Goal: Use online tool/utility: Utilize a website feature to perform a specific function

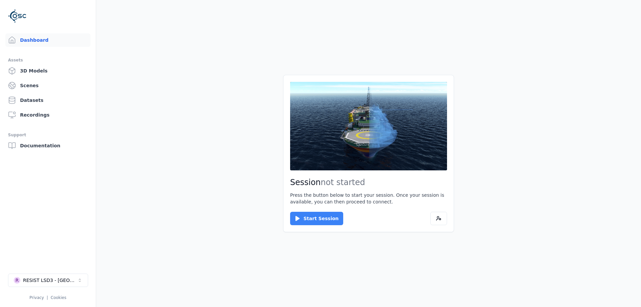
click at [303, 221] on button "Start Session" at bounding box center [316, 218] width 53 height 13
click at [308, 225] on div "Session ready for connection Your cloud session is ready. Please click the butt…" at bounding box center [368, 153] width 171 height 157
click at [307, 221] on button "Connect" at bounding box center [305, 218] width 31 height 13
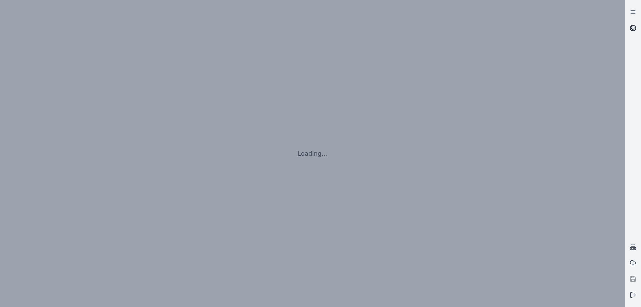
click at [629, 34] on link at bounding box center [633, 28] width 16 height 16
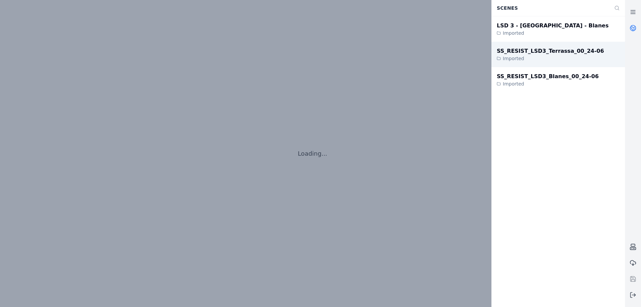
click at [592, 53] on div "SS_RESIST_LSD3_Terrassa_00_24-06 Imported" at bounding box center [557, 54] width 133 height 25
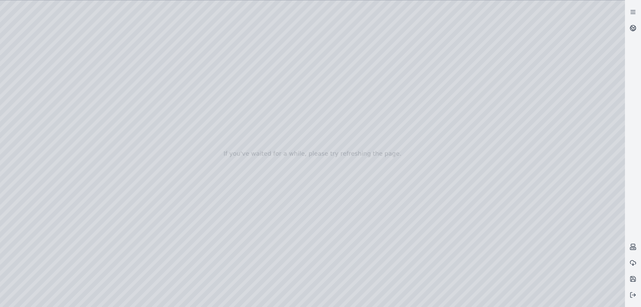
drag, startPoint x: 266, startPoint y: 144, endPoint x: 258, endPoint y: 184, distance: 40.6
drag, startPoint x: 258, startPoint y: 184, endPoint x: 254, endPoint y: 182, distance: 3.9
drag, startPoint x: 160, startPoint y: 77, endPoint x: 203, endPoint y: 28, distance: 64.6
drag, startPoint x: 536, startPoint y: 205, endPoint x: 536, endPoint y: 209, distance: 4.7
click at [536, 209] on div at bounding box center [312, 153] width 625 height 306
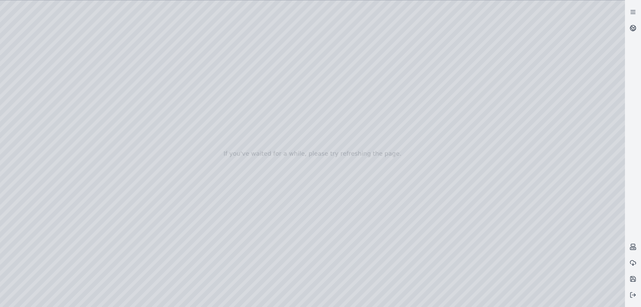
drag, startPoint x: 360, startPoint y: 101, endPoint x: 375, endPoint y: 130, distance: 33.0
drag, startPoint x: 388, startPoint y: 155, endPoint x: 291, endPoint y: 137, distance: 98.9
drag, startPoint x: 281, startPoint y: 124, endPoint x: 370, endPoint y: 107, distance: 91.3
drag, startPoint x: 332, startPoint y: 135, endPoint x: 332, endPoint y: 199, distance: 63.1
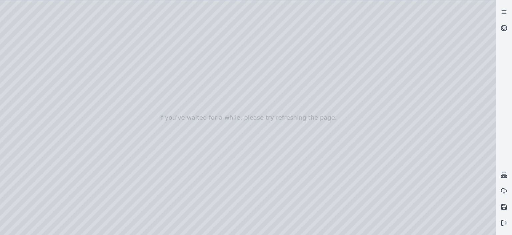
drag, startPoint x: 172, startPoint y: 58, endPoint x: 155, endPoint y: 55, distance: 17.6
